Goal: Navigation & Orientation: Find specific page/section

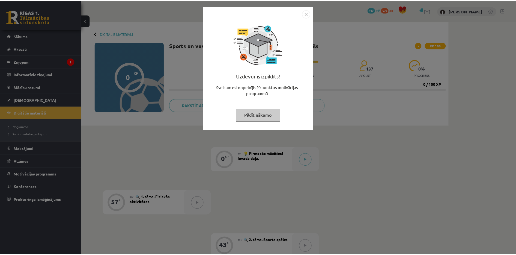
scroll to position [90, 0]
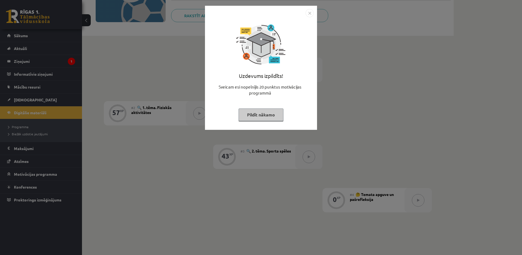
click at [269, 113] on button "Pildīt nākamo" at bounding box center [260, 114] width 45 height 13
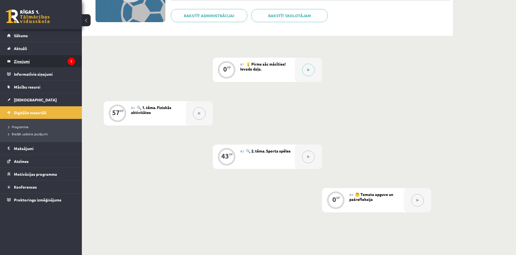
click at [48, 64] on legend "Ziņojumi 1" at bounding box center [44, 61] width 61 height 13
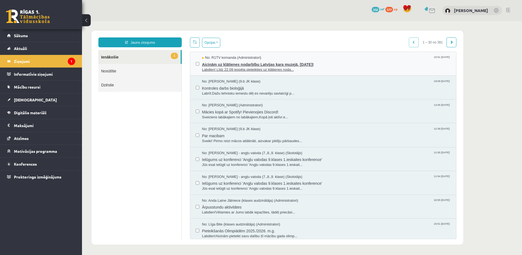
click at [289, 64] on span "Aicinām uz klātienes nodarbību Latvijas kara muzejā, 26. septembrī!" at bounding box center [326, 63] width 248 height 7
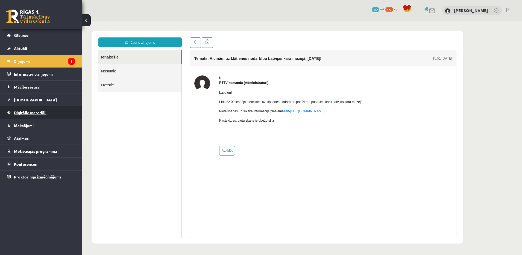
click at [53, 111] on link "Digitālie materiāli" at bounding box center [41, 112] width 68 height 13
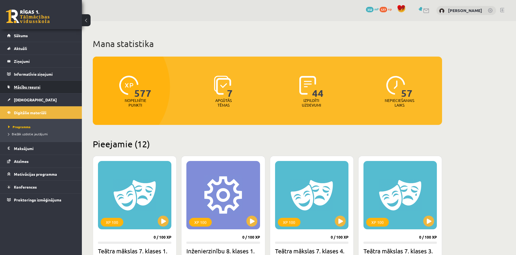
click at [28, 87] on span "Mācību resursi" at bounding box center [27, 86] width 26 height 5
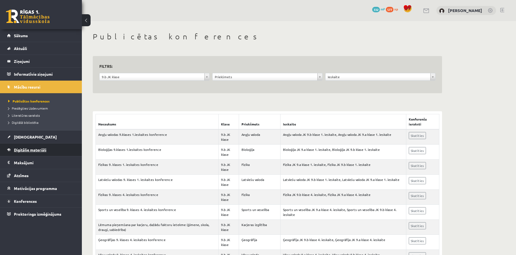
click at [20, 143] on link "Digitālie materiāli" at bounding box center [41, 149] width 68 height 13
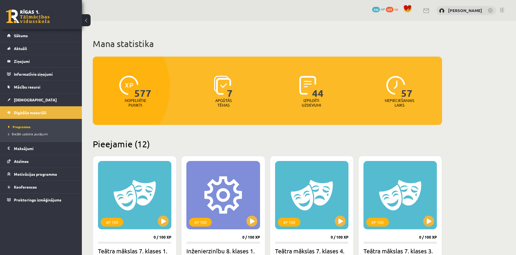
scroll to position [745, 0]
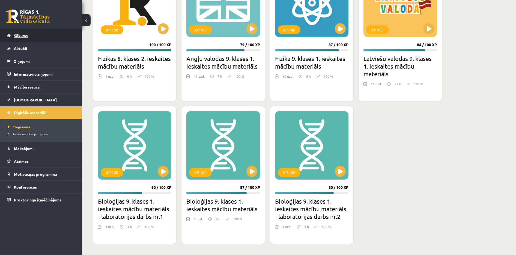
click at [67, 33] on link "Sākums" at bounding box center [41, 35] width 68 height 13
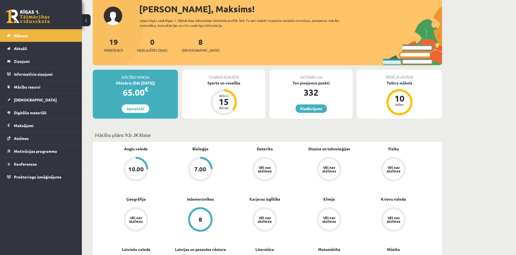
scroll to position [27, 0]
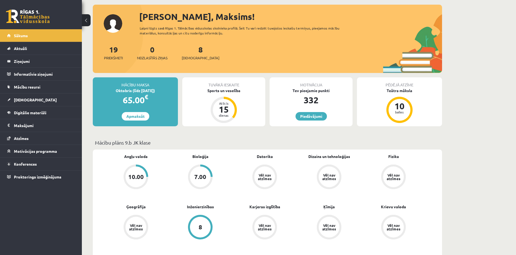
drag, startPoint x: 0, startPoint y: 0, endPoint x: 233, endPoint y: 131, distance: 267.9
click at [281, 33] on div "Laipni lūgts savā Rīgas 1. Tālmācības vidusskolas skolnieka profilā. Šeit Tu va…" at bounding box center [245, 31] width 210 height 10
